Goal: Information Seeking & Learning: Learn about a topic

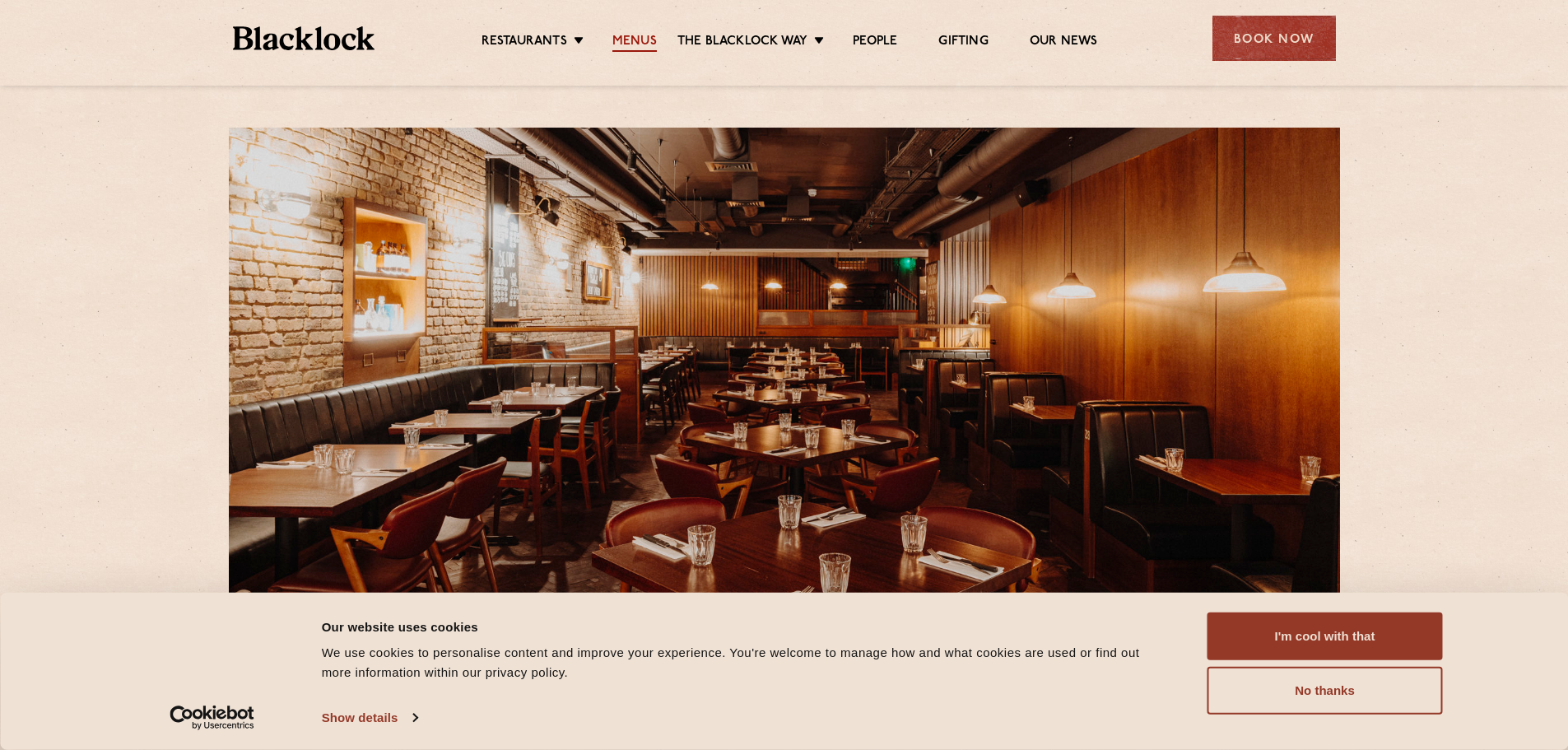
click at [644, 45] on link "Menus" at bounding box center [634, 43] width 45 height 18
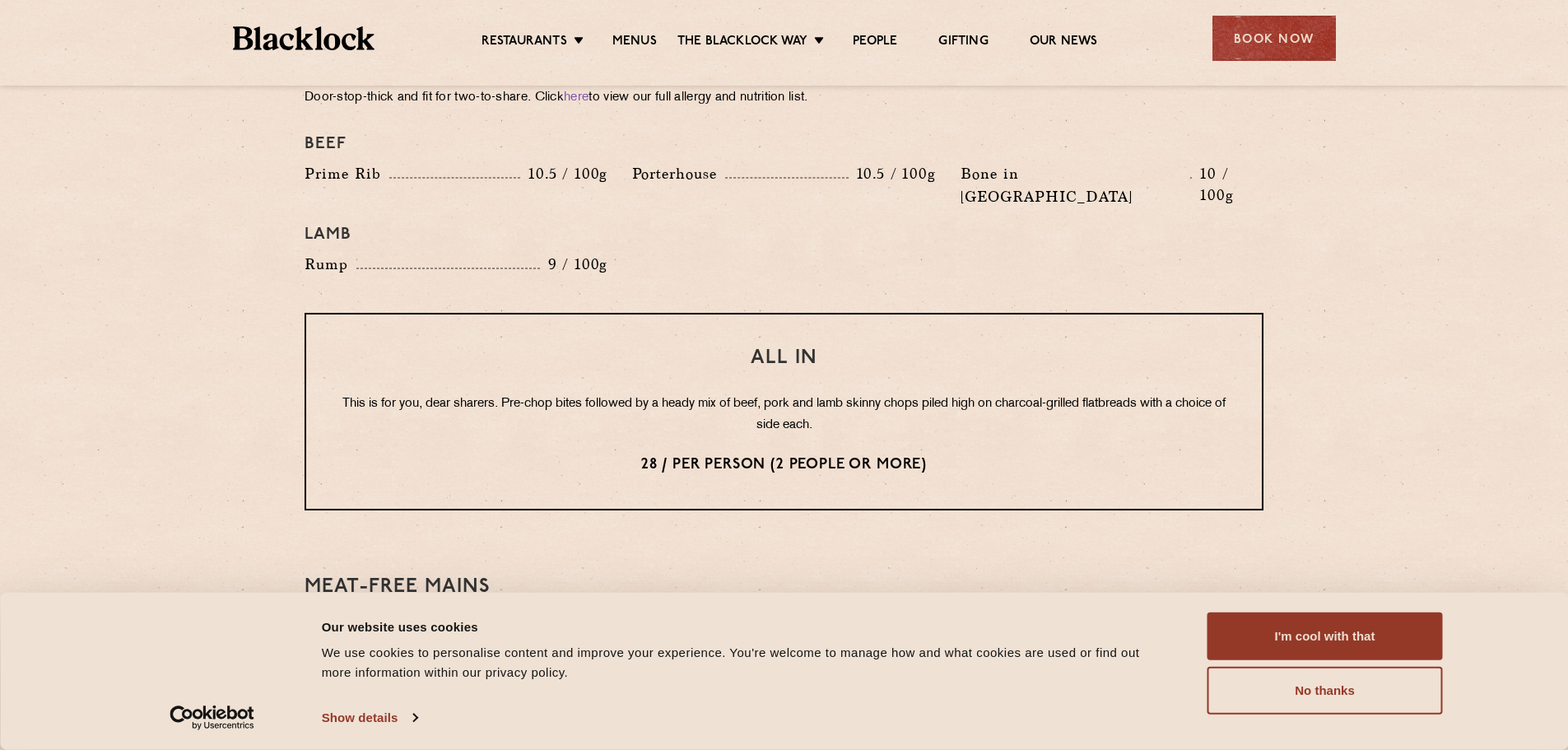
scroll to position [1810, 0]
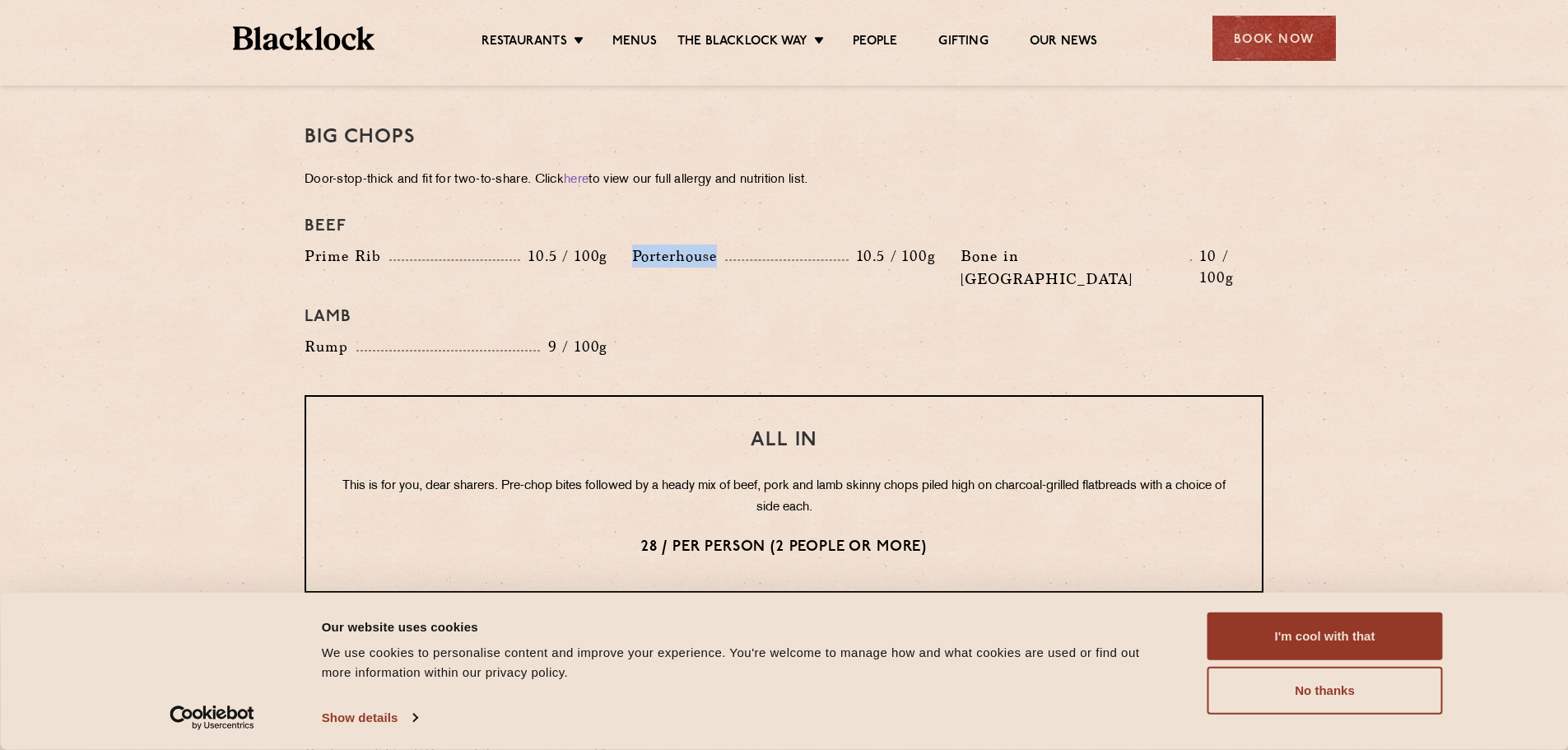
drag, startPoint x: 730, startPoint y: 231, endPoint x: 617, endPoint y: 226, distance: 113.1
click at [617, 226] on div "Beef Prime Rib 10.5 / 100g Porterhouse 10.5 / 100g Bone in Sirloin 10 / 100g La…" at bounding box center [784, 287] width 984 height 158
copy div "Porterhouse"
